Goal: Check status

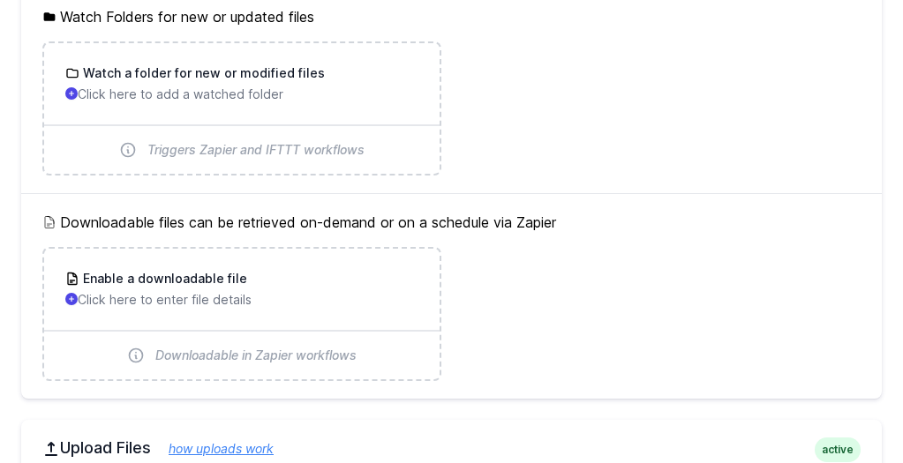
scroll to position [628, 0]
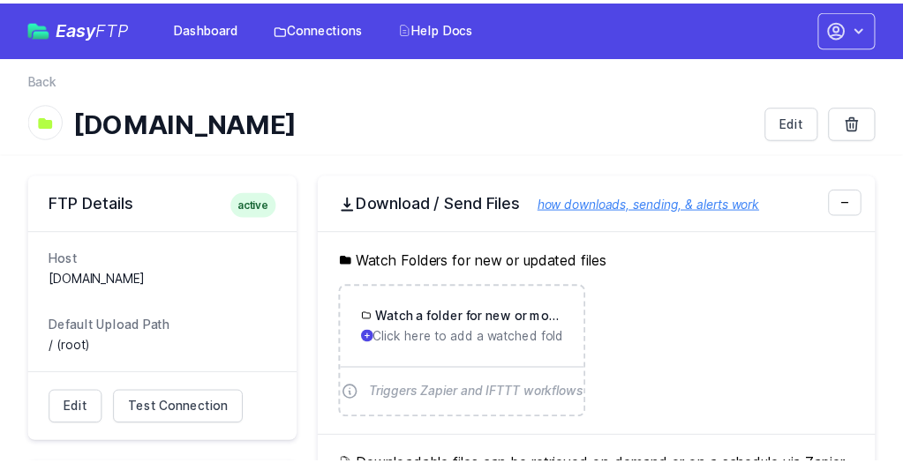
scroll to position [628, 0]
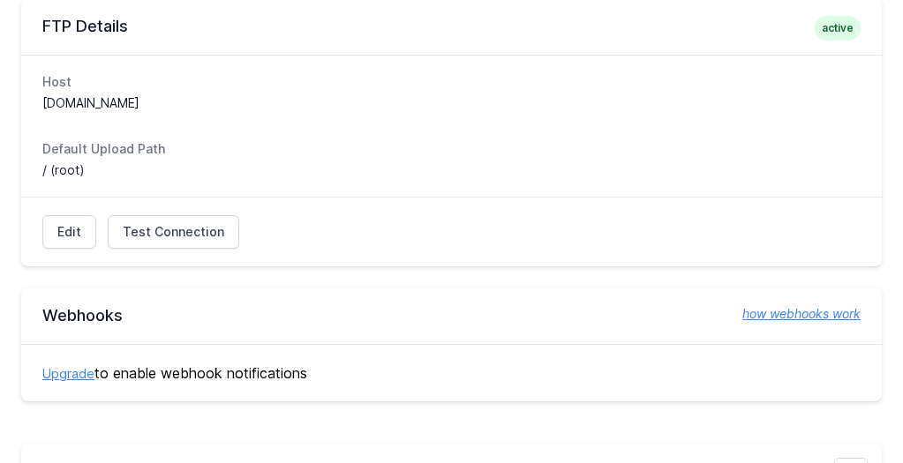
scroll to position [502, 0]
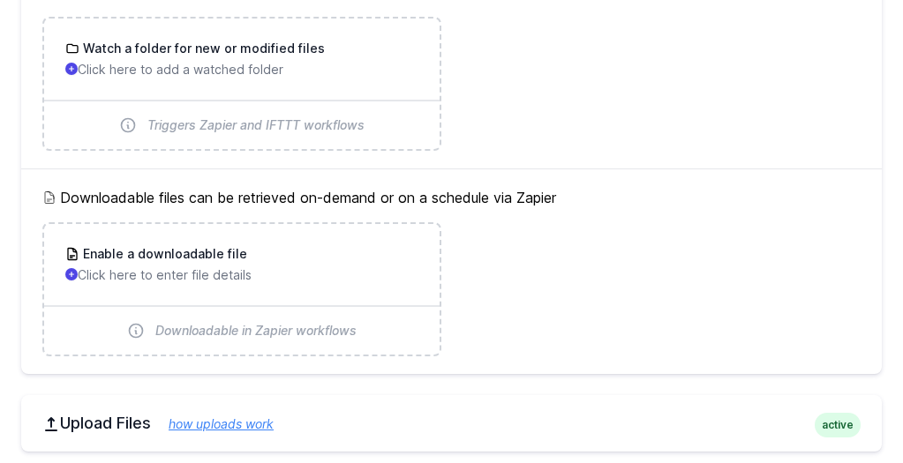
scroll to position [706, 0]
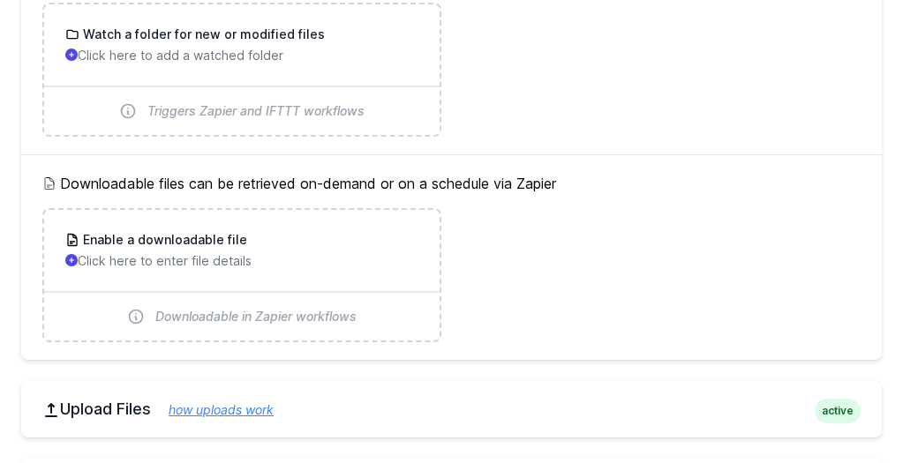
scroll to position [716, 0]
